Goal: Task Accomplishment & Management: Use online tool/utility

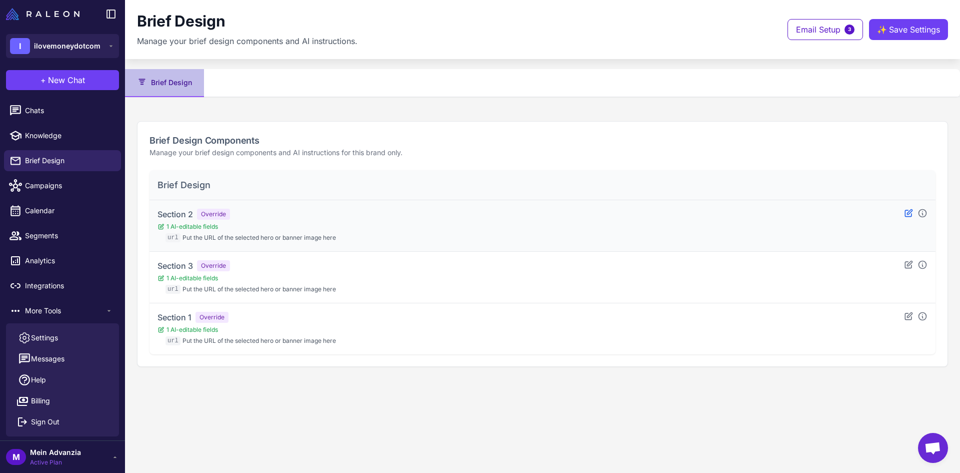
click at [909, 216] on icon at bounding box center [908, 212] width 7 height 7
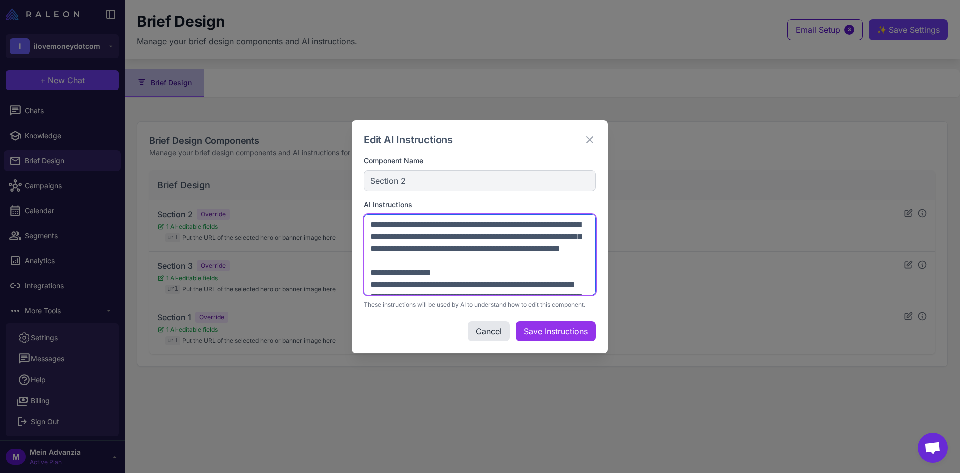
drag, startPoint x: 572, startPoint y: 287, endPoint x: 365, endPoint y: 218, distance: 218.3
click at [365, 218] on textarea at bounding box center [480, 254] width 232 height 81
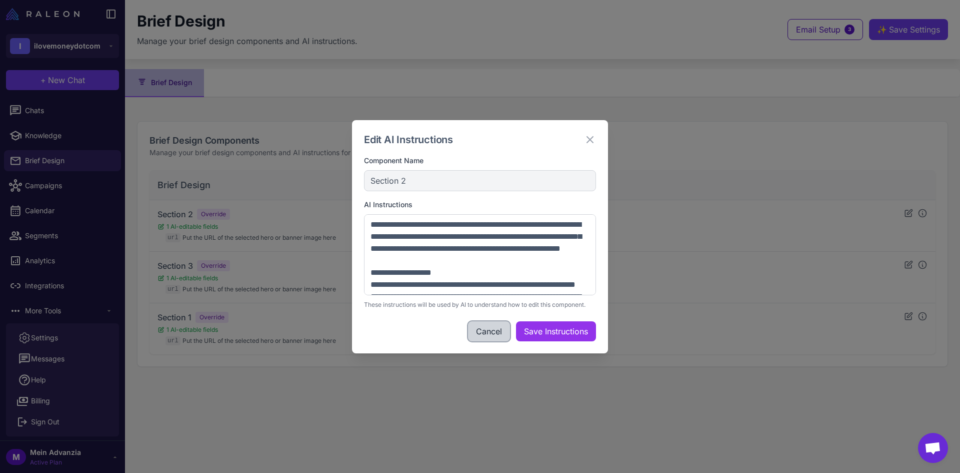
click at [473, 331] on button "Cancel" at bounding box center [489, 331] width 42 height 20
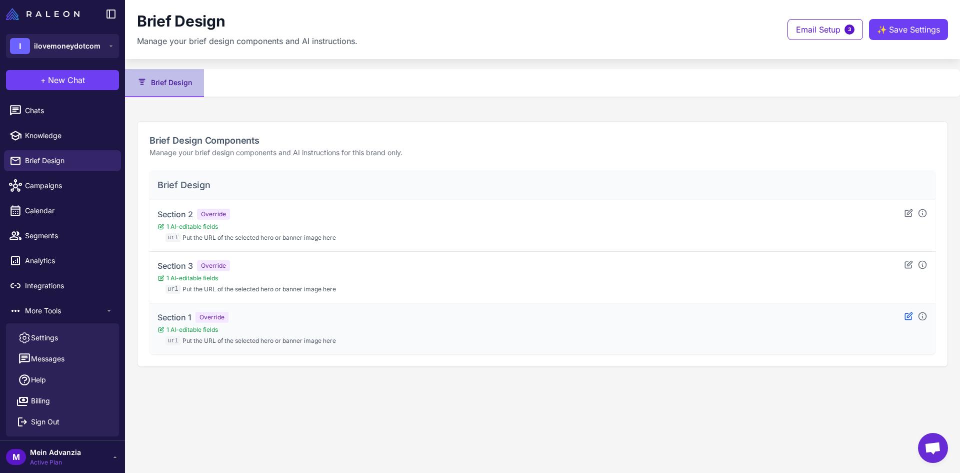
click at [905, 318] on div "Section 1 Override 1 AI-editable fields url Put the URL of the selected hero or…" at bounding box center [543, 328] width 770 height 35
click at [906, 318] on icon at bounding box center [908, 315] width 7 height 7
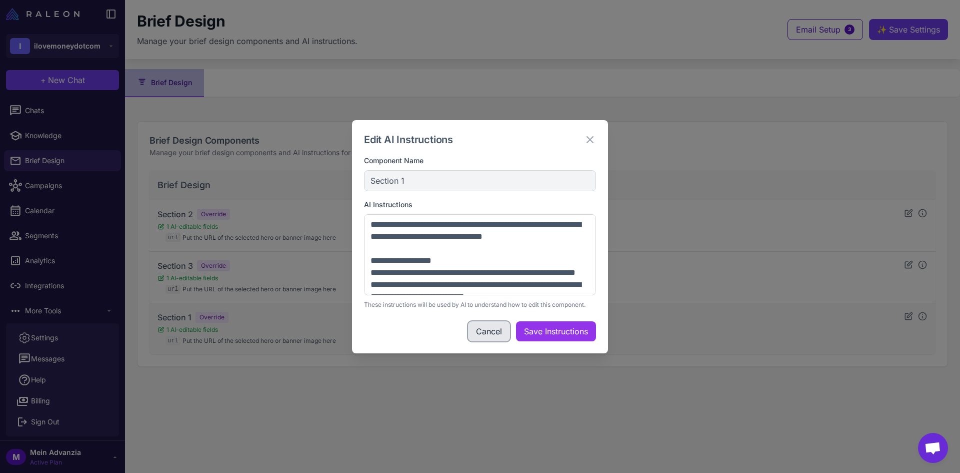
click at [478, 335] on button "Cancel" at bounding box center [489, 331] width 42 height 20
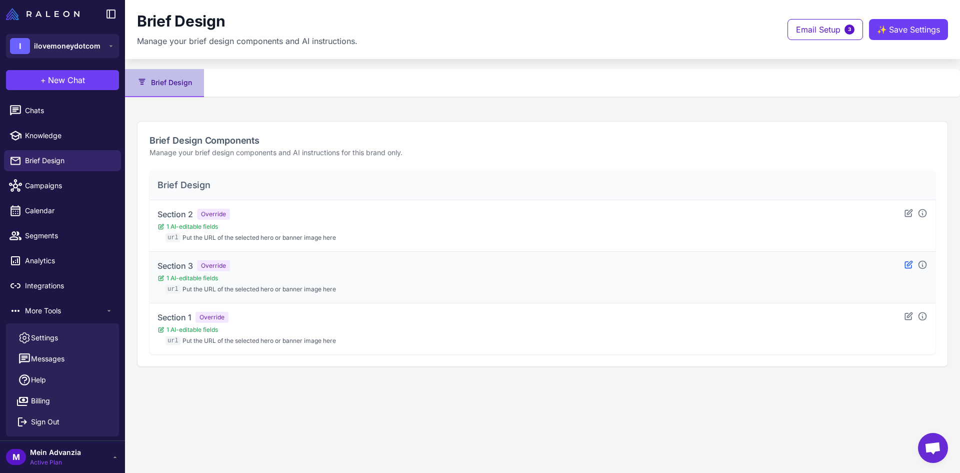
click at [909, 268] on icon at bounding box center [908, 264] width 7 height 7
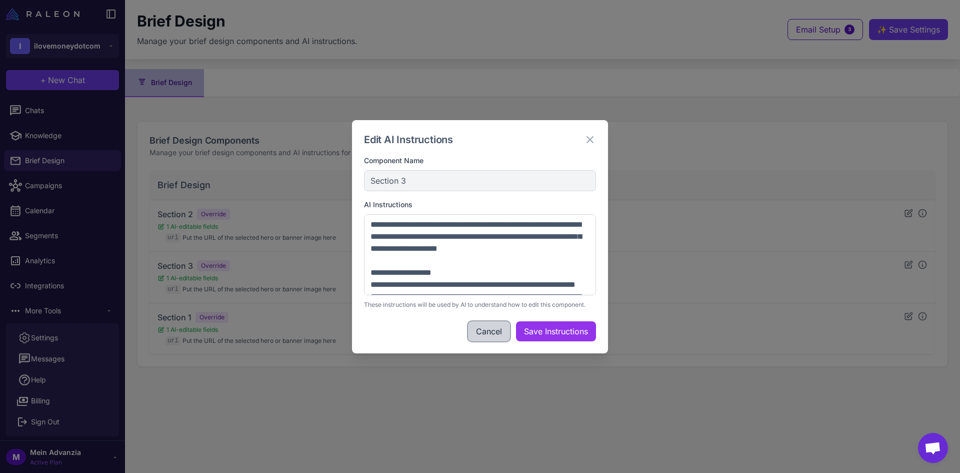
click at [493, 329] on button "Cancel" at bounding box center [489, 331] width 42 height 20
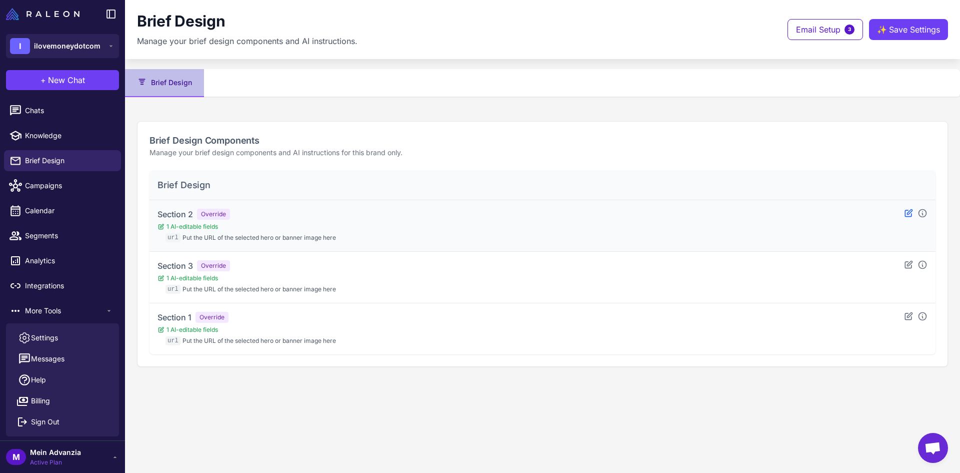
click at [909, 216] on icon at bounding box center [909, 213] width 10 height 10
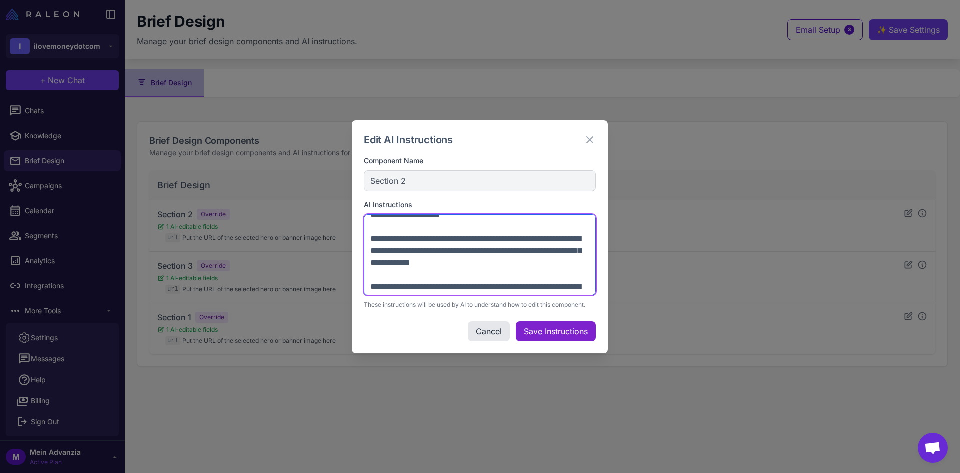
scroll to position [348, 0]
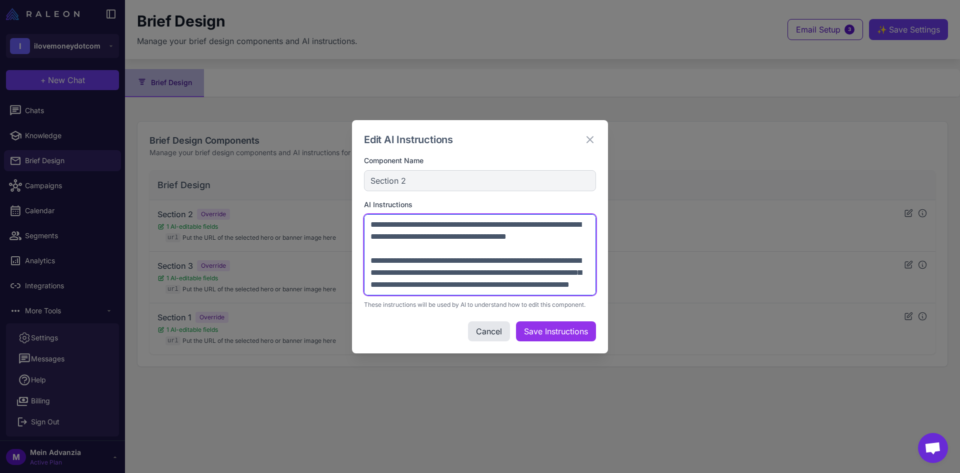
drag, startPoint x: 372, startPoint y: 227, endPoint x: 607, endPoint y: 298, distance: 245.7
click at [607, 298] on div "Edit AI Instructions Component Name Section 2 AI Instructions These instruction…" at bounding box center [480, 236] width 256 height 233
click at [480, 336] on button "Cancel" at bounding box center [489, 331] width 42 height 20
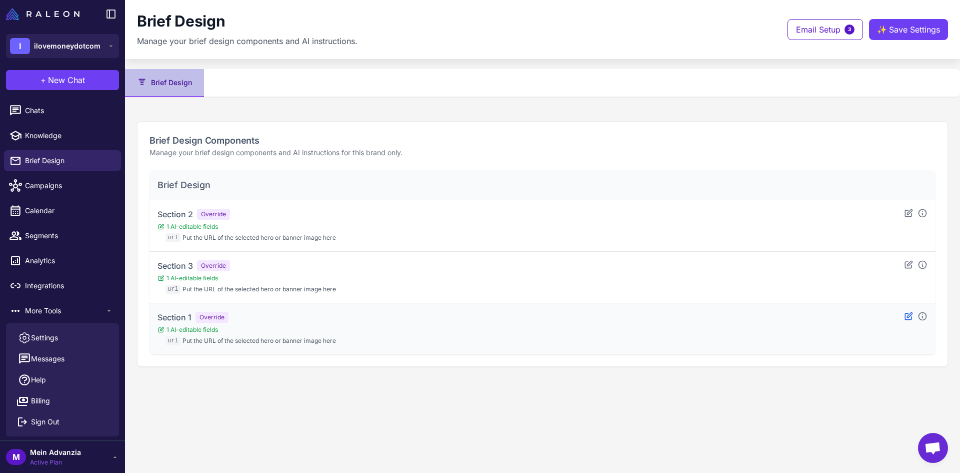
click at [908, 317] on icon at bounding box center [908, 315] width 7 height 7
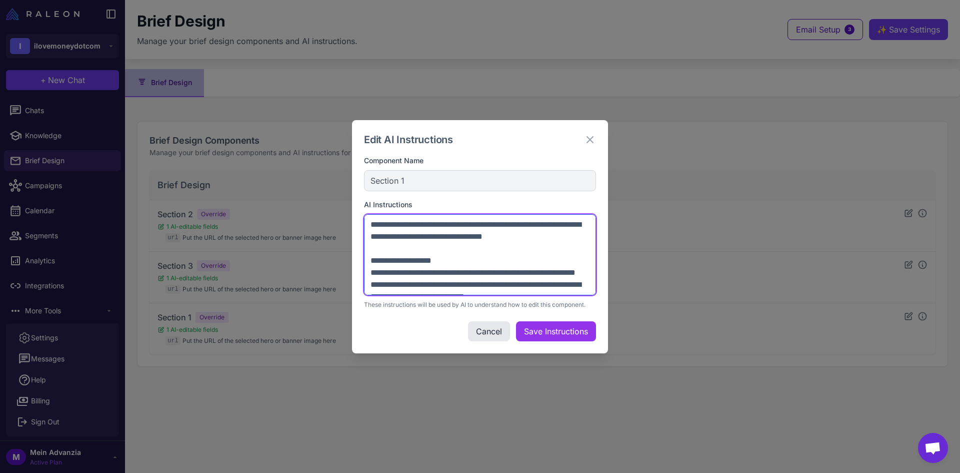
click at [539, 272] on textarea at bounding box center [480, 254] width 232 height 81
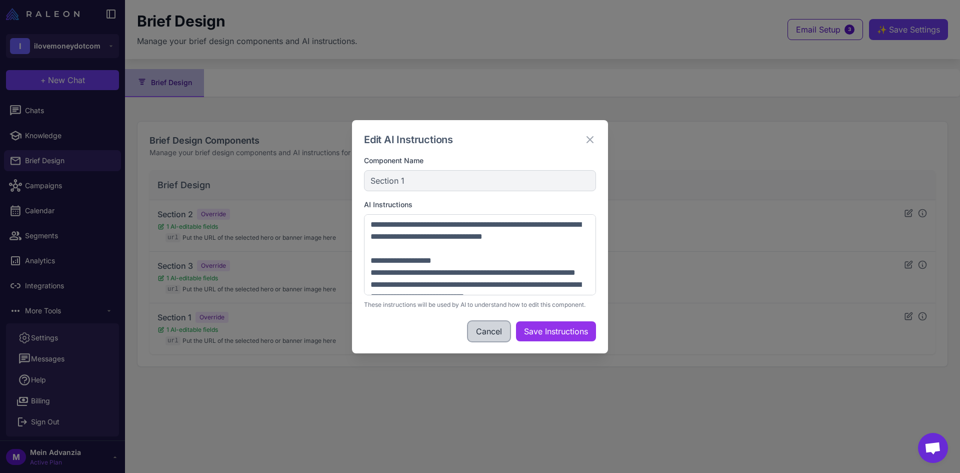
click at [494, 327] on button "Cancel" at bounding box center [489, 331] width 42 height 20
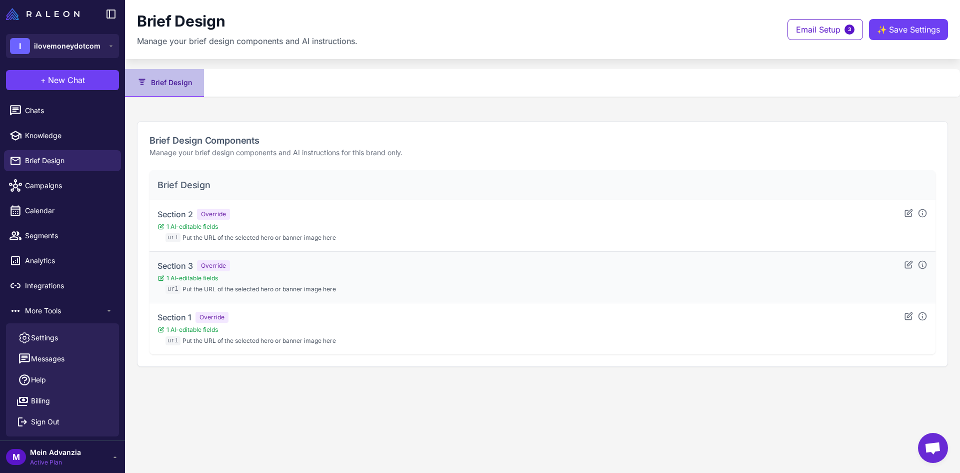
click at [909, 258] on div "Section 3 Override 1 AI-editable fields url Put the URL of the selected hero or…" at bounding box center [543, 277] width 786 height 52
click at [905, 264] on icon at bounding box center [908, 264] width 7 height 7
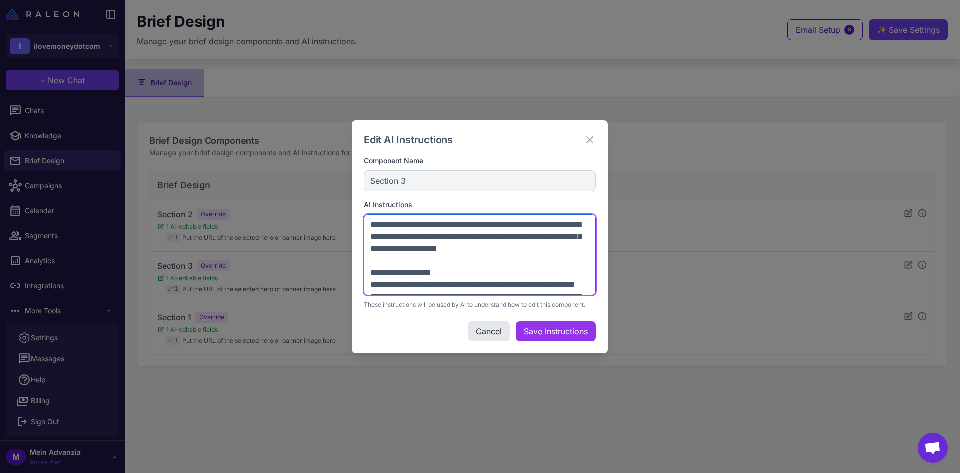
click at [501, 265] on textarea at bounding box center [480, 254] width 232 height 81
